Goal: Check status: Check status

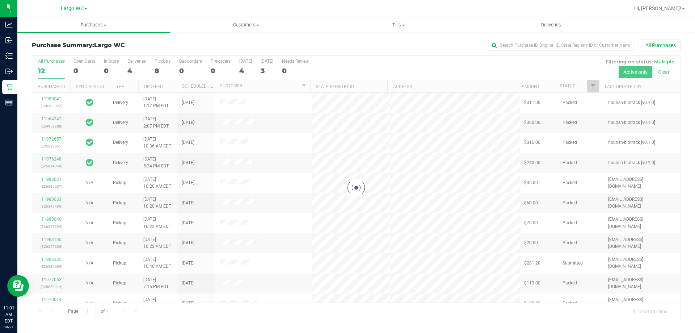
click at [132, 63] on div at bounding box center [356, 188] width 648 height 264
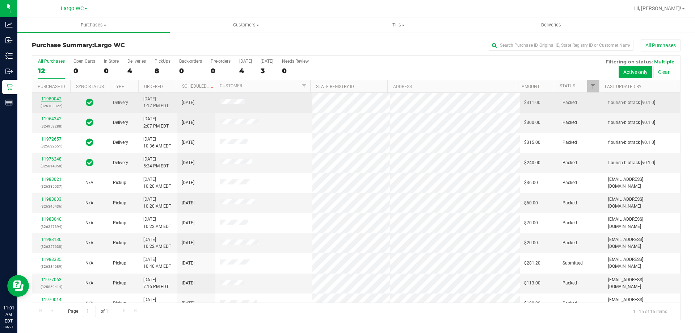
click at [60, 98] on link "11980042" at bounding box center [51, 98] width 20 height 5
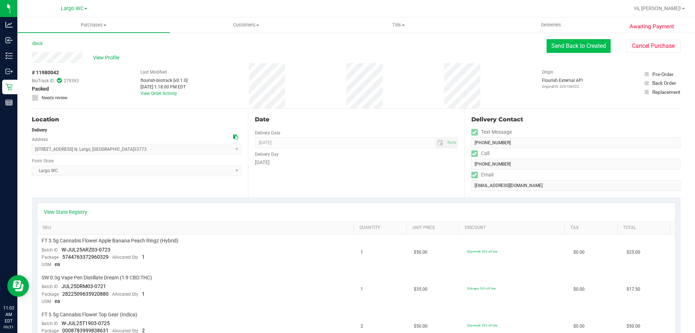
click at [550, 50] on button "Send Back to Created" at bounding box center [578, 46] width 64 height 14
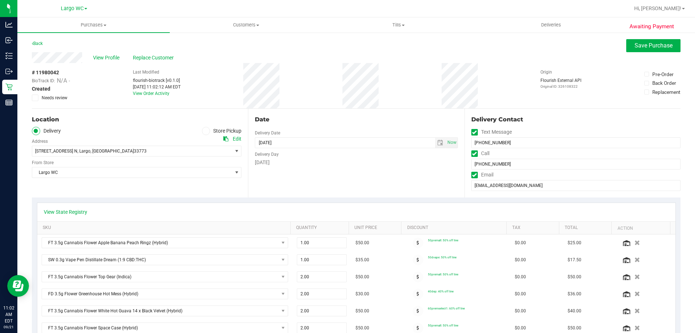
click at [207, 127] on label "Store Pickup" at bounding box center [222, 131] width 40 height 8
click at [0, 0] on input "Store Pickup" at bounding box center [0, 0] width 0 height 0
click at [447, 141] on span "Now" at bounding box center [451, 142] width 12 height 10
type input "09/21/2025 11:02 AM"
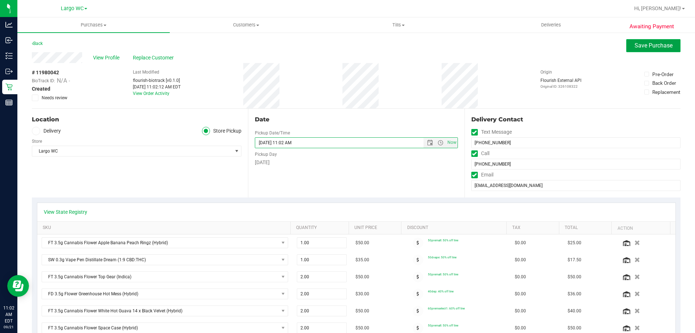
click at [655, 46] on span "Save Purchase" at bounding box center [653, 45] width 38 height 7
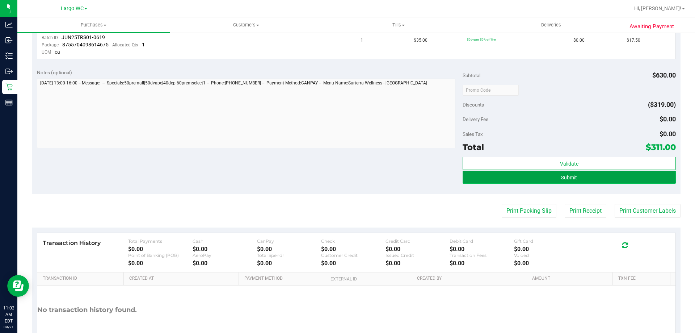
click at [619, 180] on button "Submit" at bounding box center [568, 176] width 213 height 13
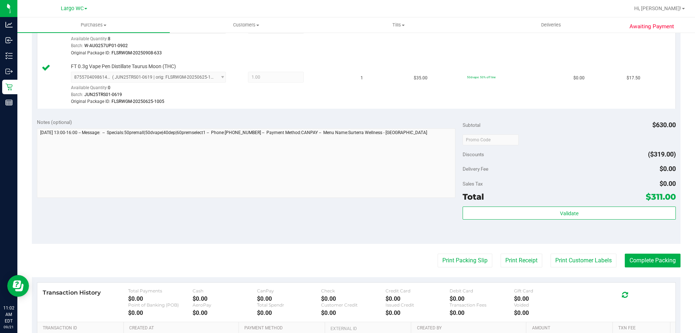
scroll to position [629, 0]
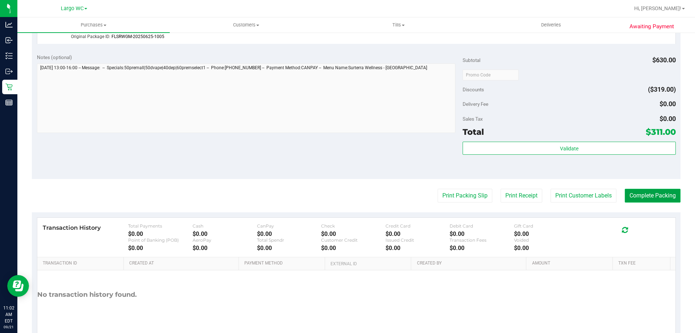
click at [631, 197] on button "Complete Packing" at bounding box center [653, 196] width 56 height 14
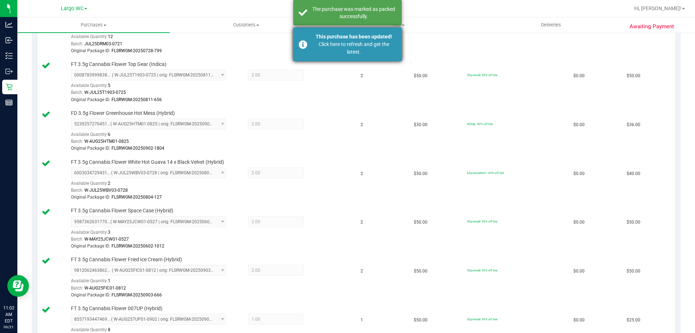
scroll to position [267, 0]
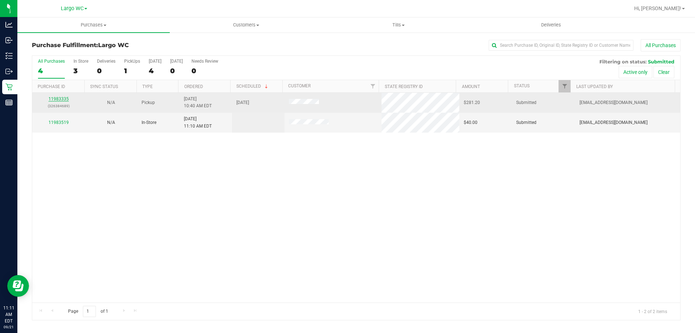
click at [56, 100] on link "11983335" at bounding box center [58, 98] width 20 height 5
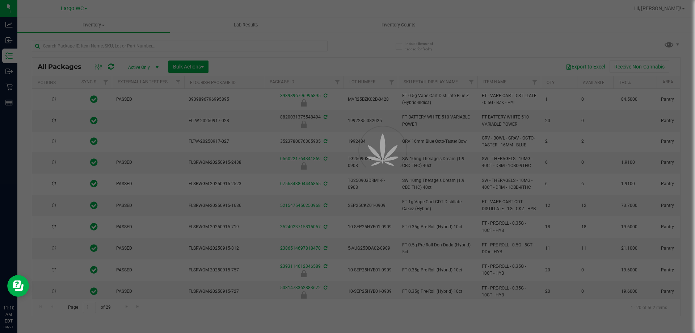
click at [110, 48] on div at bounding box center [347, 166] width 695 height 333
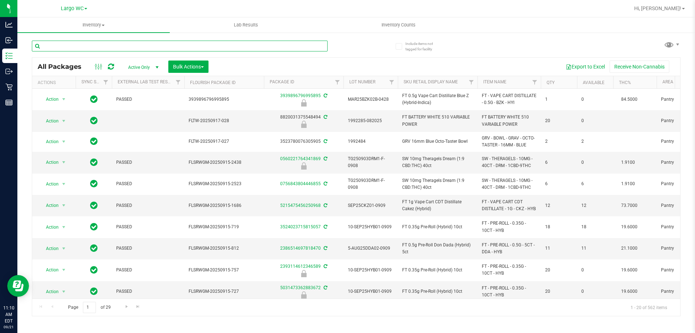
click at [110, 48] on input "text" at bounding box center [180, 46] width 296 height 11
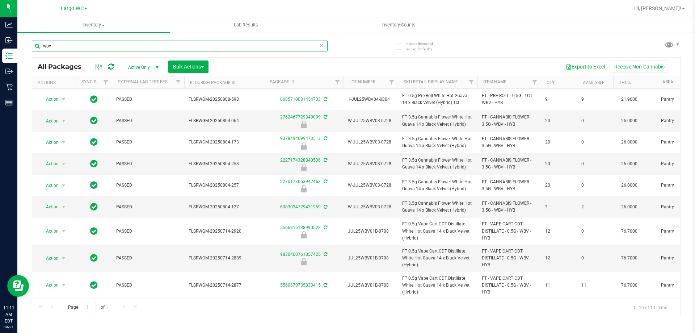
type input "wbv"
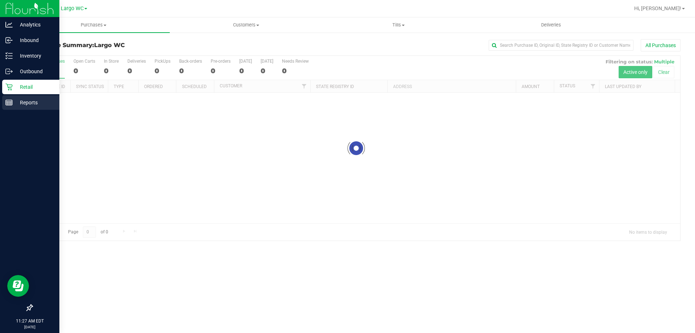
click at [11, 101] on line at bounding box center [9, 101] width 7 height 0
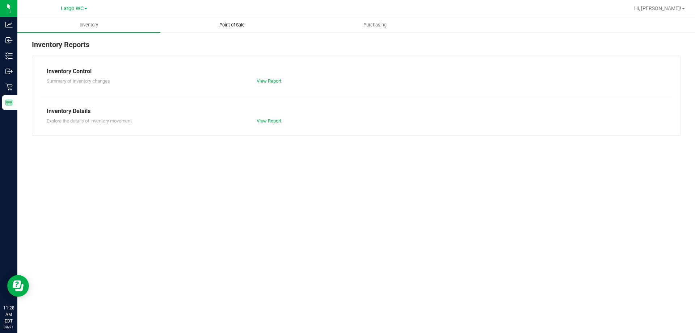
click at [228, 26] on span "Point of Sale" at bounding box center [232, 25] width 45 height 7
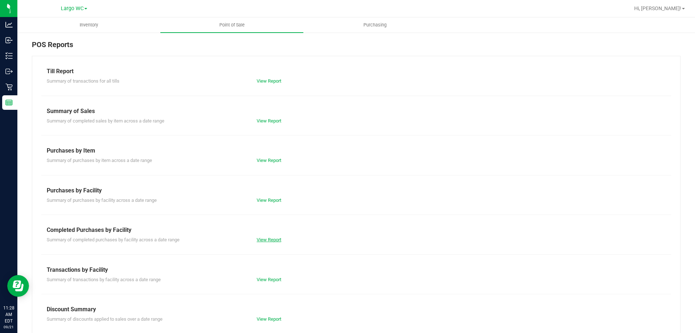
click at [262, 237] on link "View Report" at bounding box center [269, 239] width 25 height 5
